Goal: Information Seeking & Learning: Learn about a topic

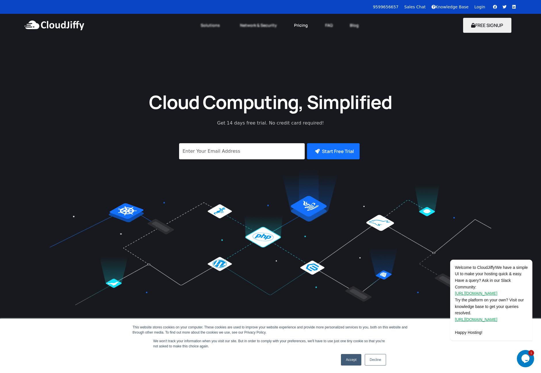
click at [306, 24] on link "Pricing" at bounding box center [301, 25] width 31 height 13
click at [301, 25] on link "Pricing" at bounding box center [301, 25] width 31 height 13
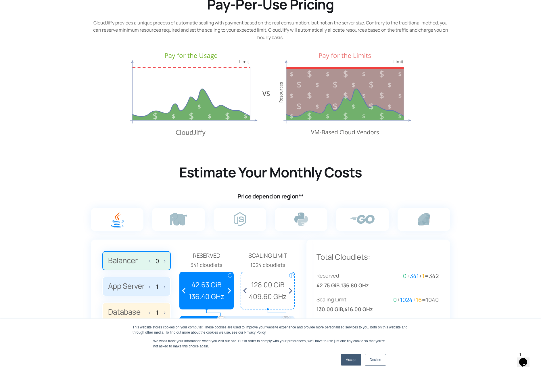
scroll to position [345, 0]
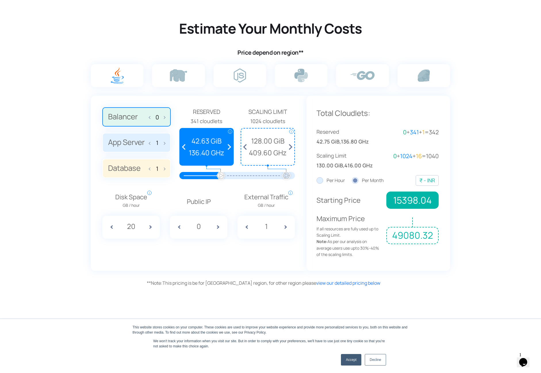
click at [123, 148] on label "App Server 1" at bounding box center [136, 143] width 68 height 20
click at [0, 0] on input "App Server 1" at bounding box center [0, 0] width 0 height 0
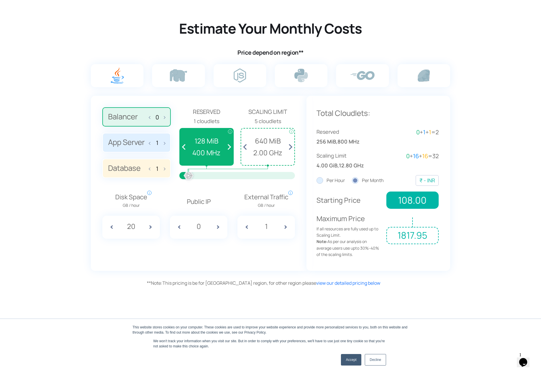
click at [189, 174] on div at bounding box center [189, 176] width 13 height 13
click at [131, 151] on label "App Server 1" at bounding box center [136, 143] width 68 height 20
click at [0, 0] on input "App Server 1" at bounding box center [0, 0] width 0 height 0
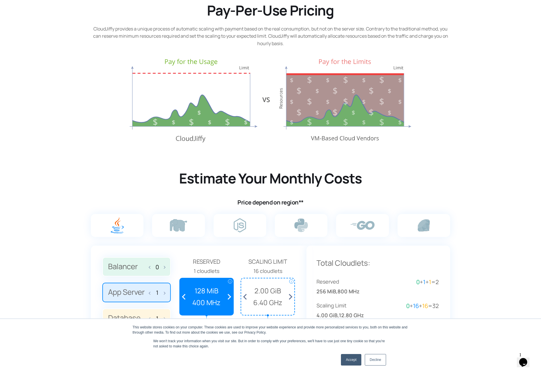
scroll to position [0, 0]
